Goal: Transaction & Acquisition: Purchase product/service

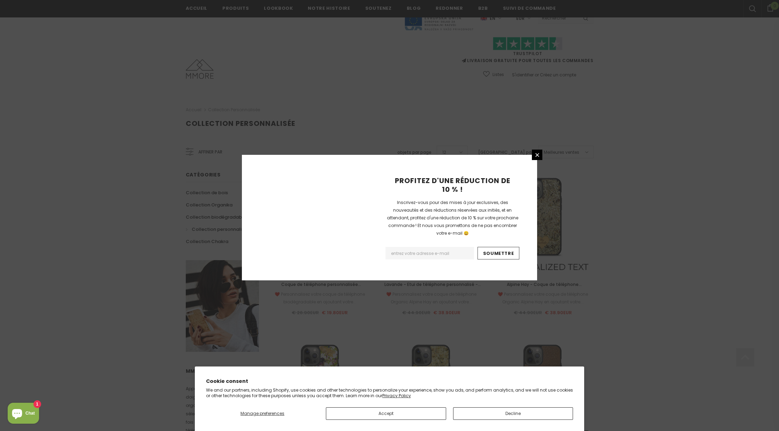
scroll to position [671, 0]
